Goal: Task Accomplishment & Management: Manage account settings

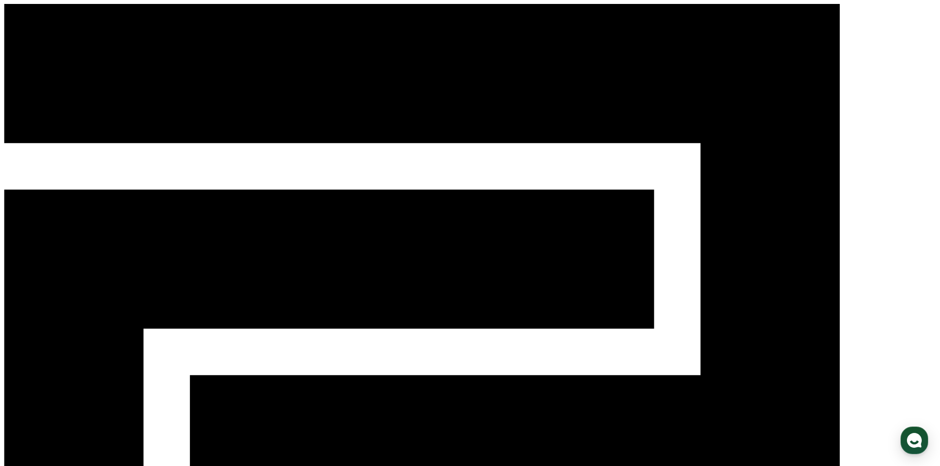
select select "**********"
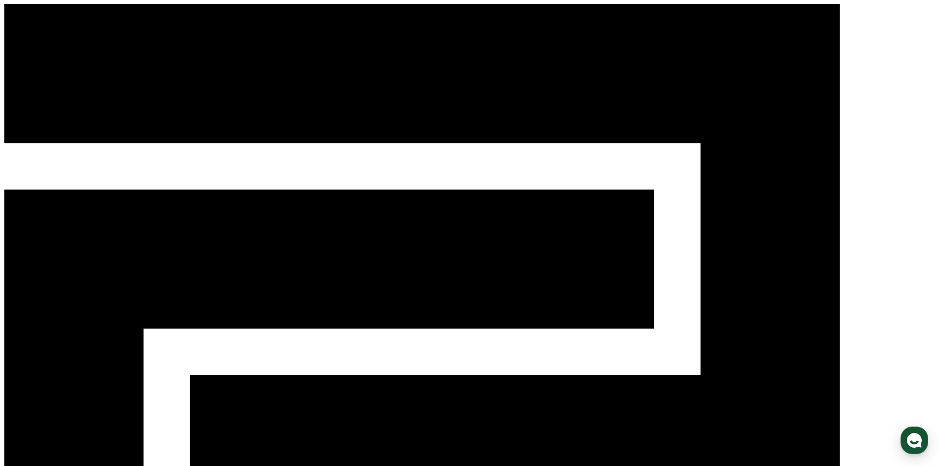
drag, startPoint x: 507, startPoint y: 158, endPoint x: 498, endPoint y: 160, distance: 9.6
select select "**********"
